Goal: Navigation & Orientation: Understand site structure

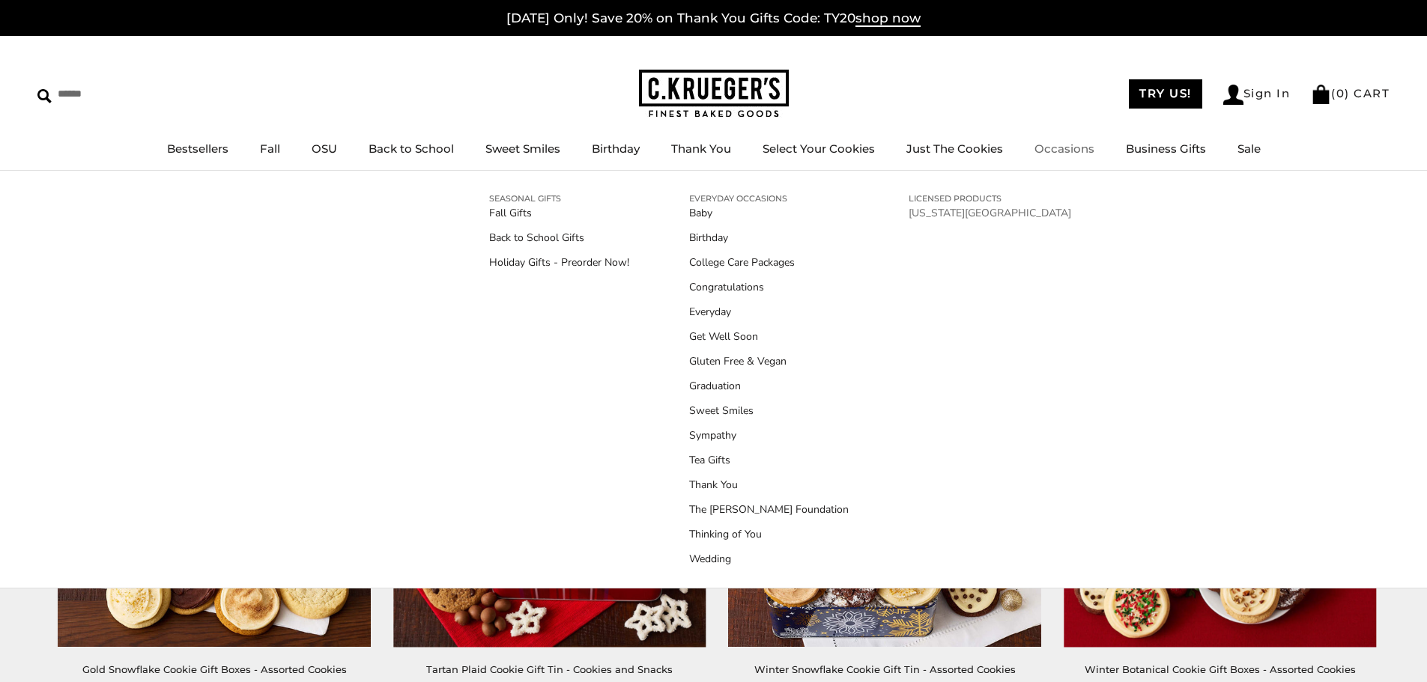
click at [975, 215] on link "[US_STATE][GEOGRAPHIC_DATA]" at bounding box center [990, 213] width 163 height 16
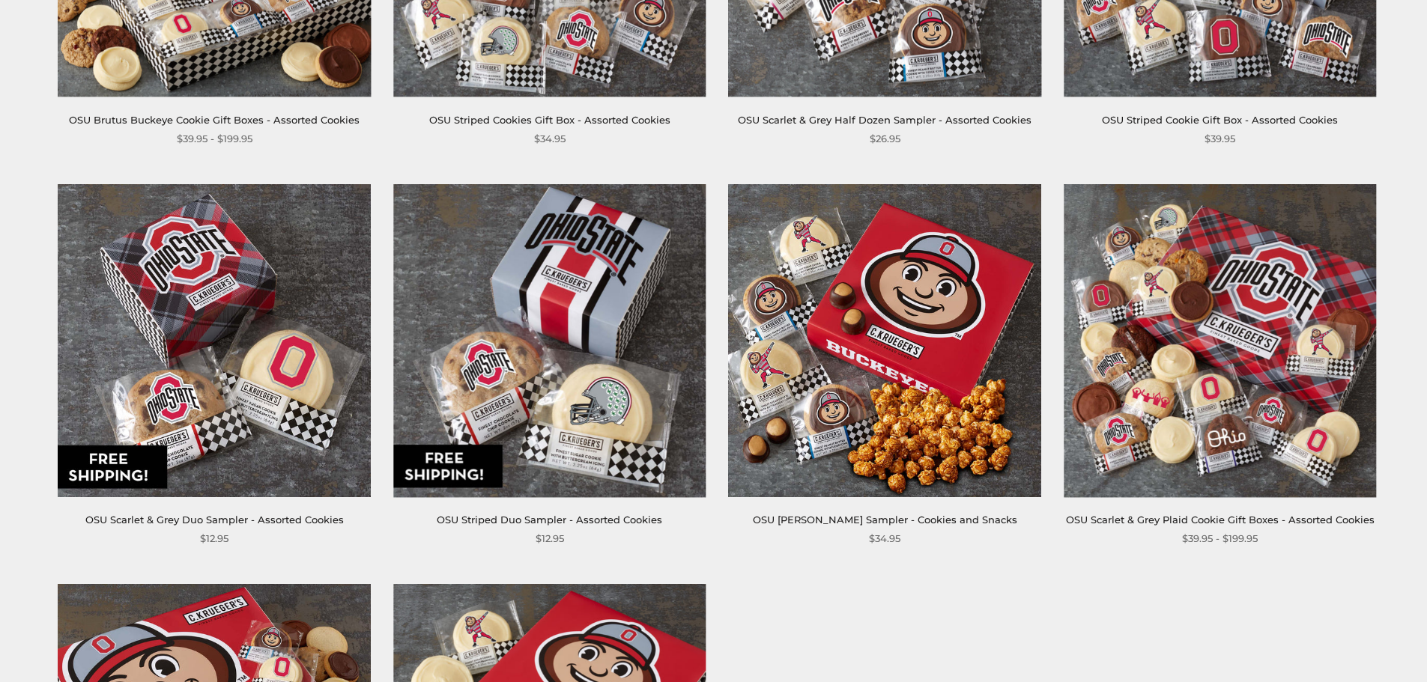
scroll to position [1295, 0]
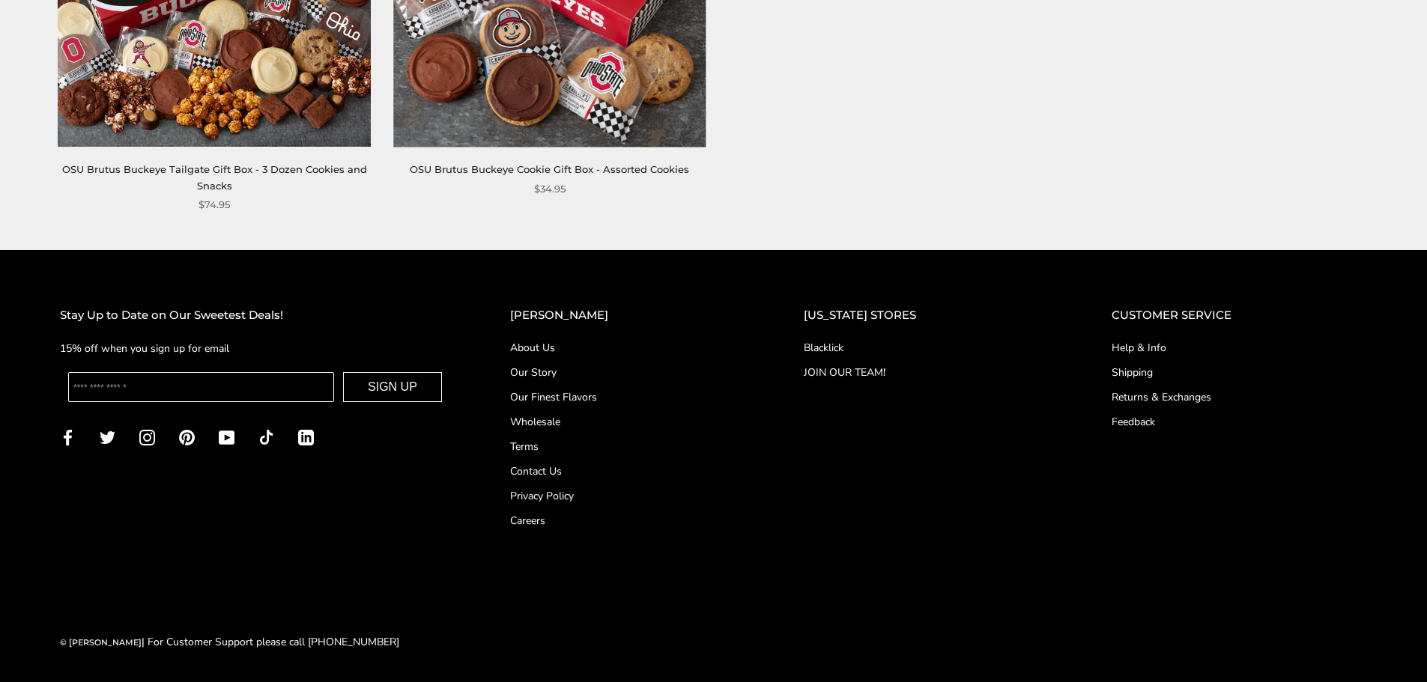
click at [566, 346] on link "About Us" at bounding box center [627, 348] width 234 height 16
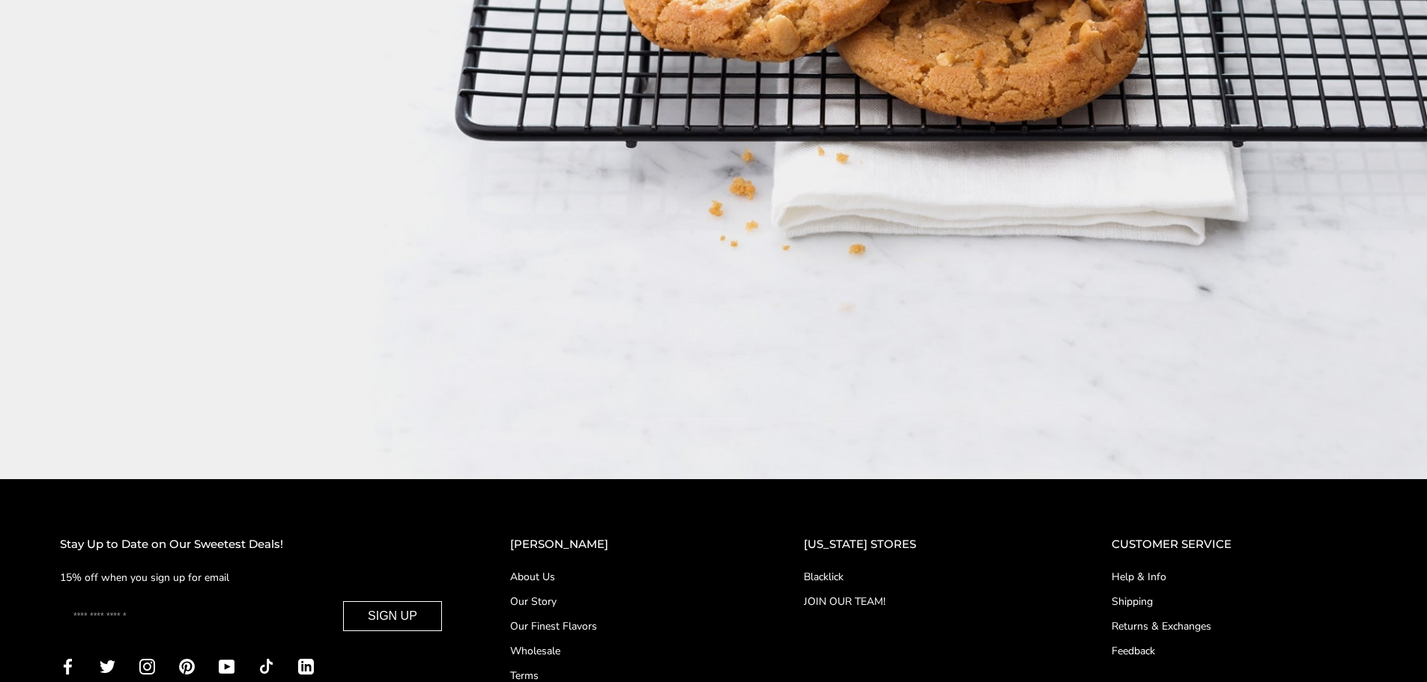
scroll to position [2727, 0]
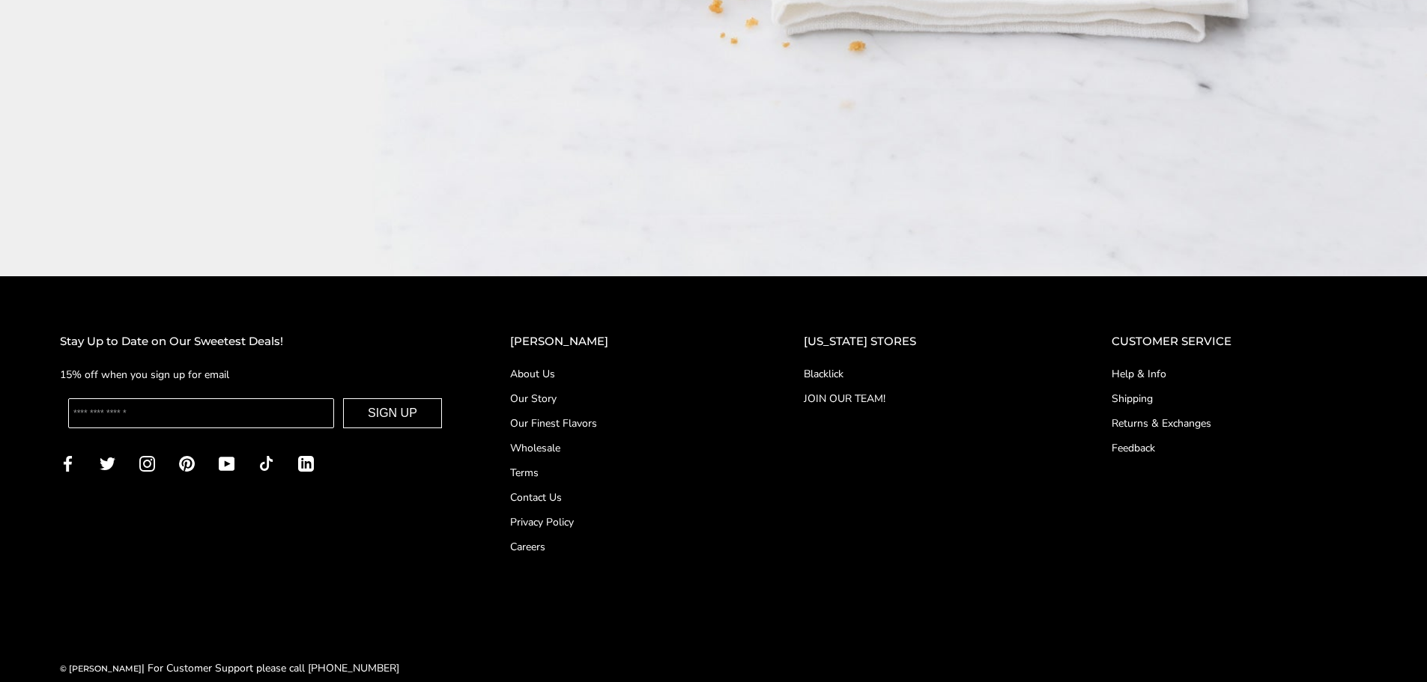
click at [588, 490] on link "Contact Us" at bounding box center [627, 498] width 234 height 16
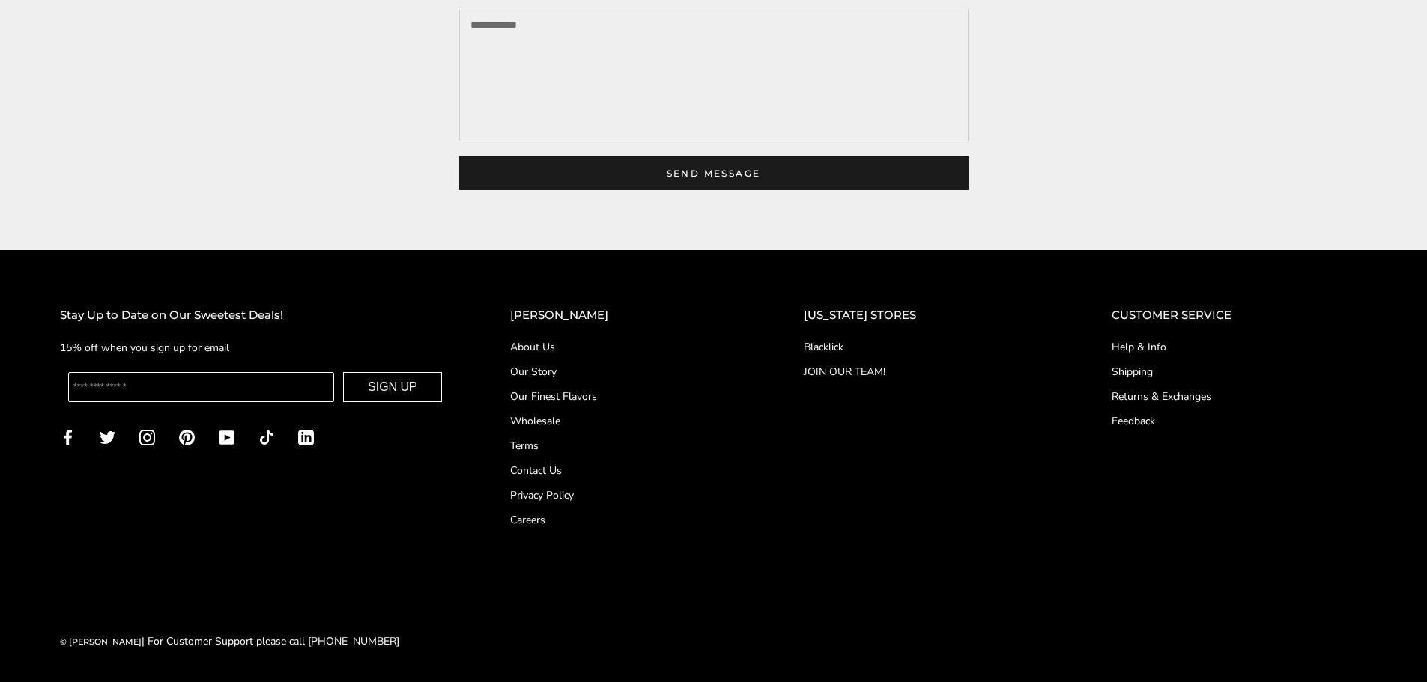
scroll to position [567, 0]
click at [862, 368] on link "JOIN OUR TEAM!" at bounding box center [928, 372] width 248 height 16
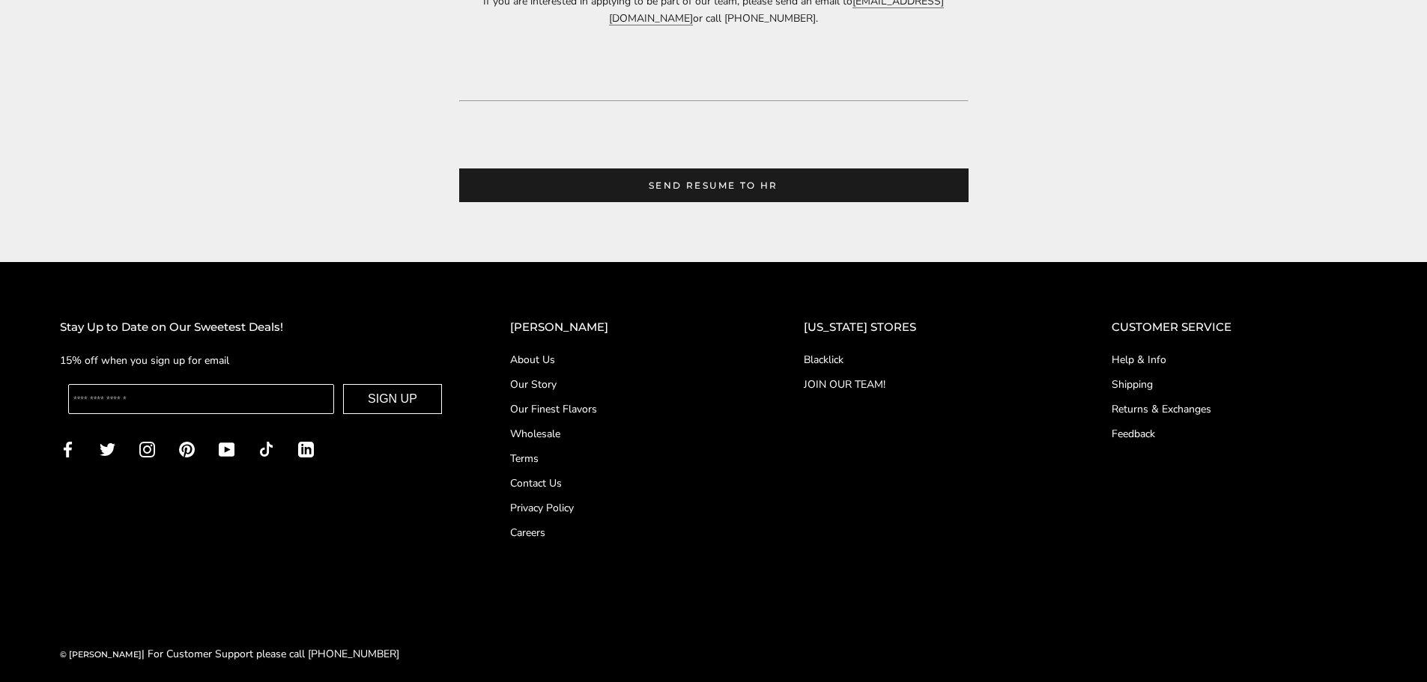
scroll to position [895, 0]
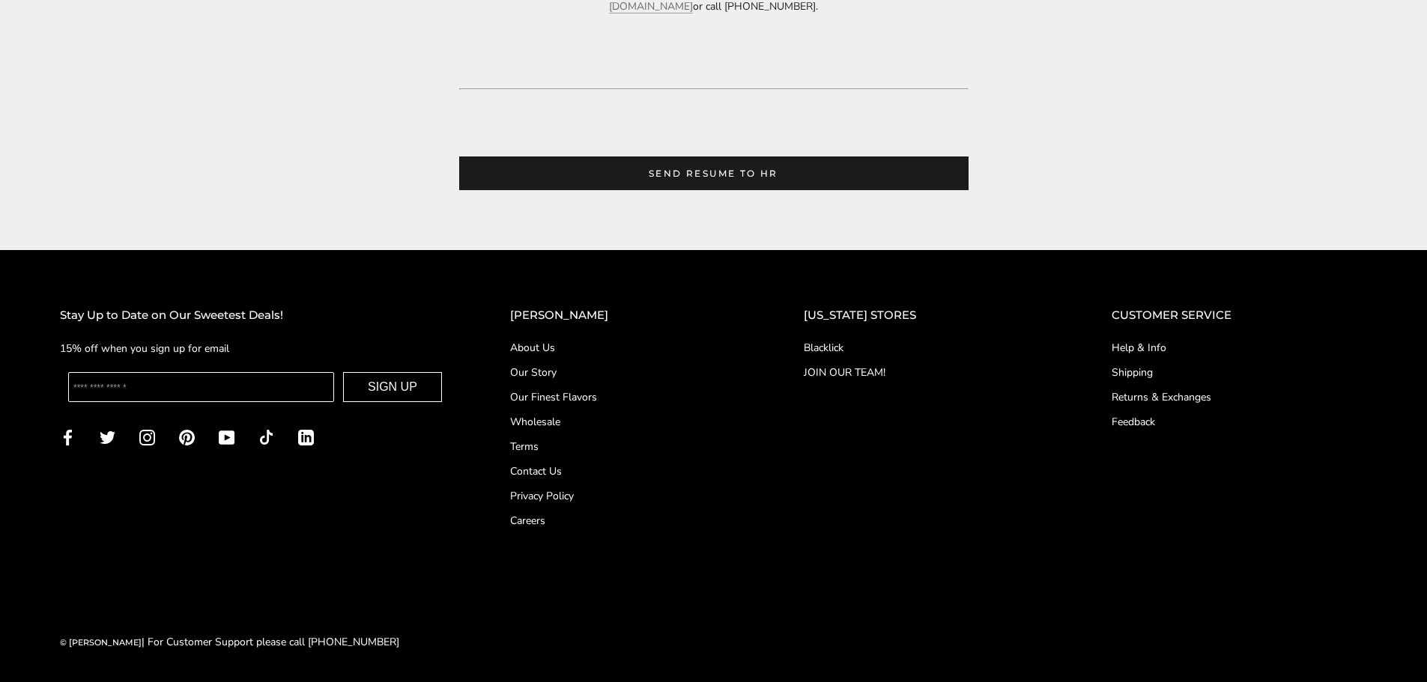
click at [568, 524] on link "Careers" at bounding box center [627, 521] width 234 height 16
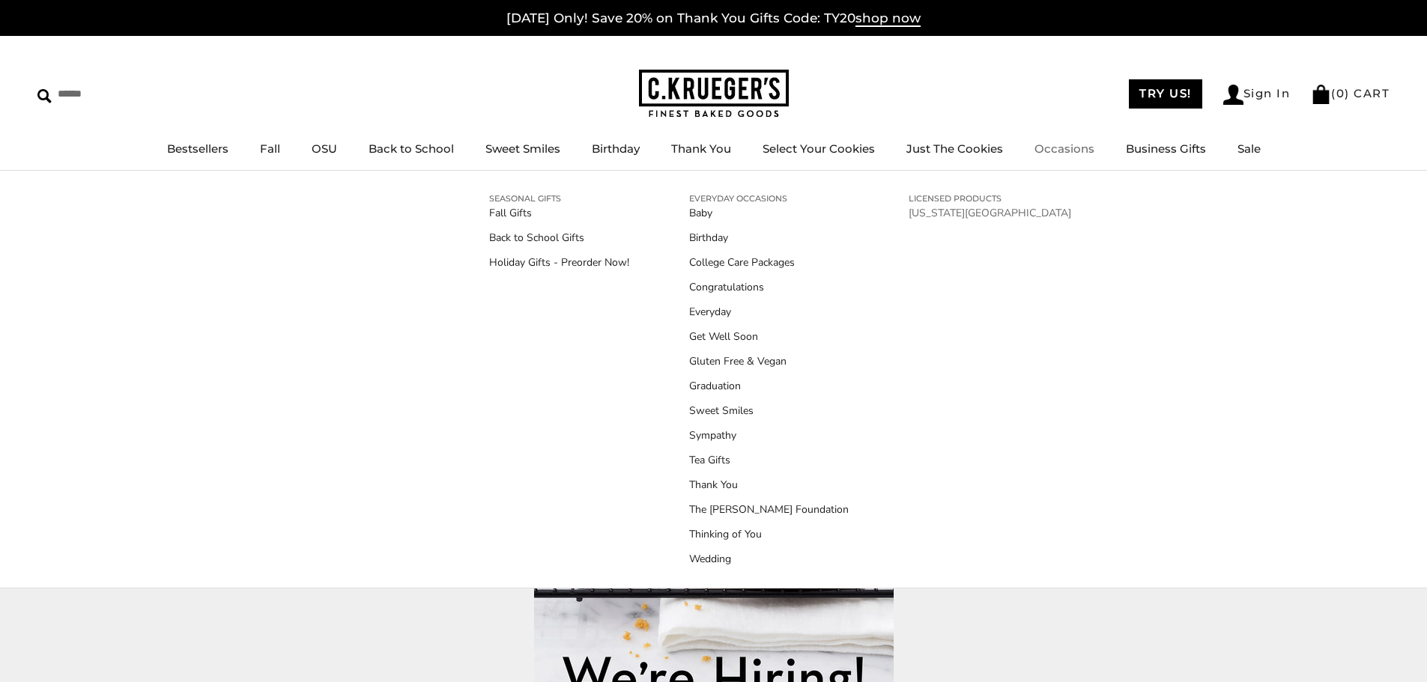
click at [942, 217] on link "[US_STATE][GEOGRAPHIC_DATA]" at bounding box center [990, 213] width 163 height 16
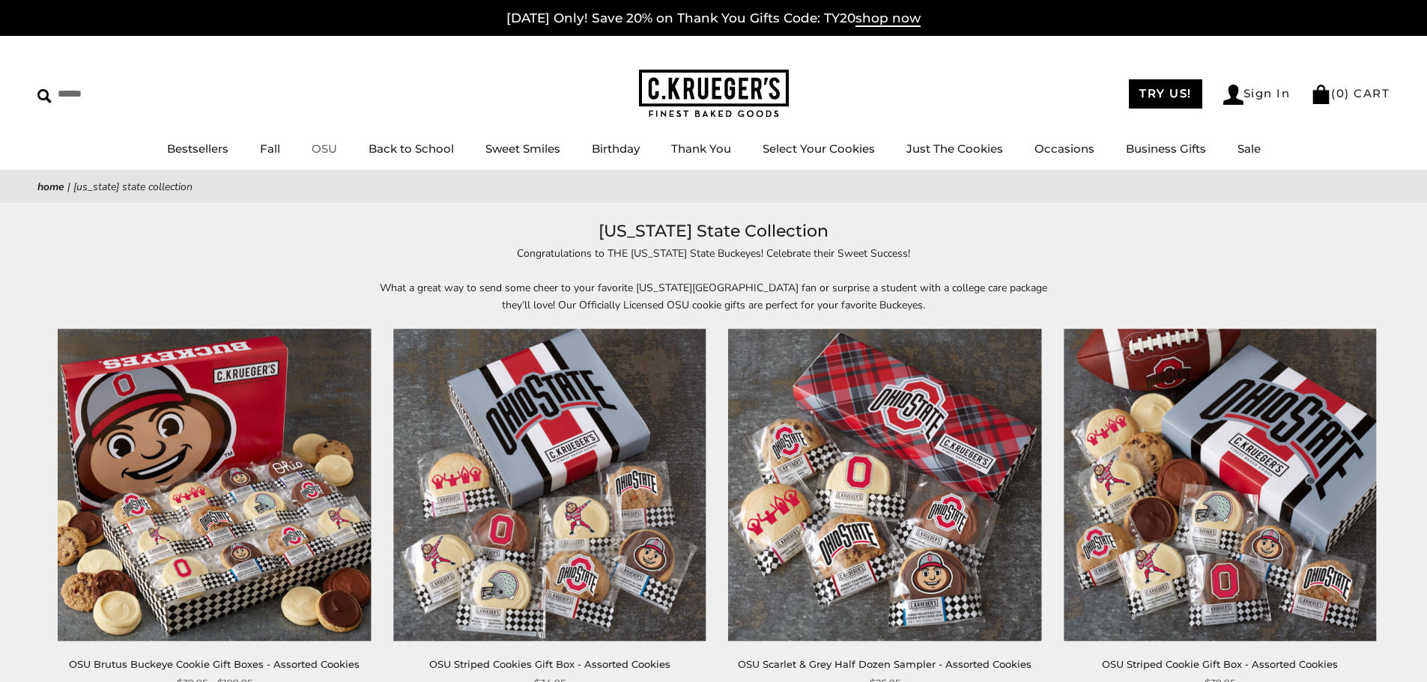
click at [324, 145] on link "OSU" at bounding box center [324, 149] width 25 height 14
click at [1166, 91] on link "TRY US!" at bounding box center [1165, 93] width 73 height 29
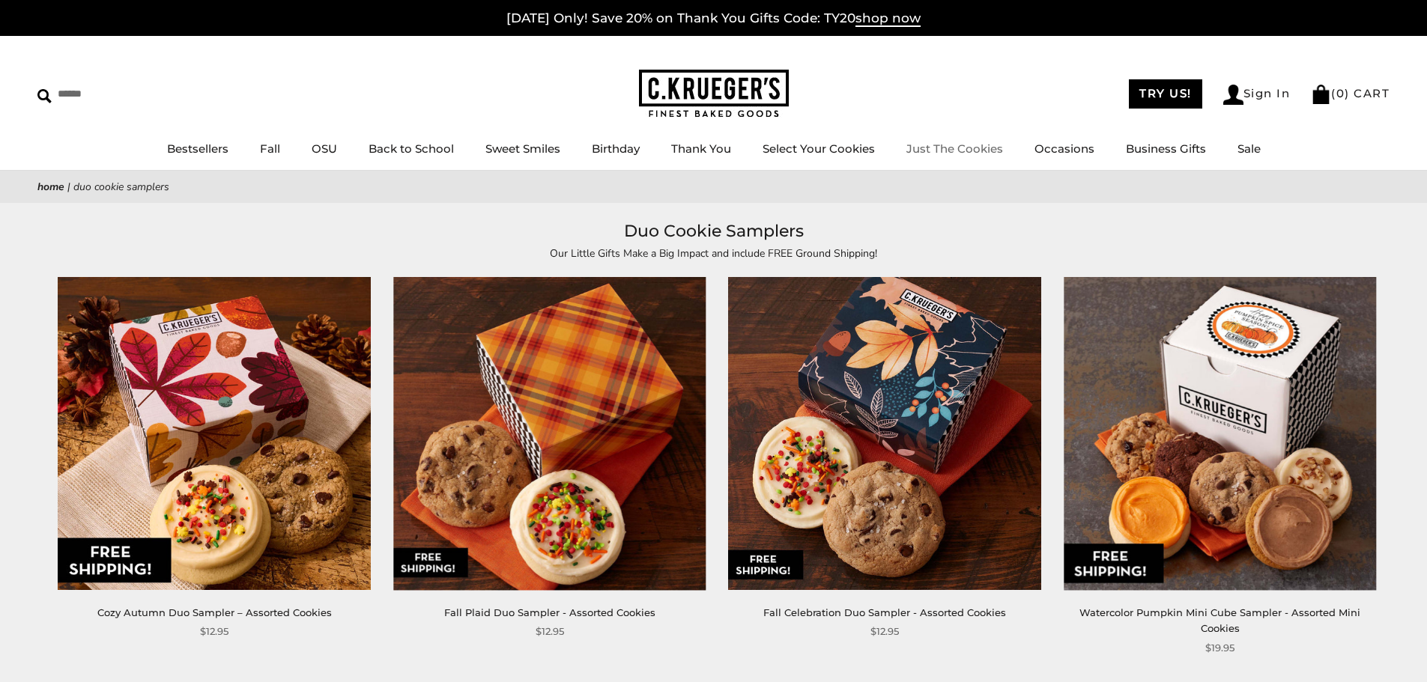
click at [981, 154] on link "Just The Cookies" at bounding box center [954, 149] width 97 height 14
